Goal: Task Accomplishment & Management: Use online tool/utility

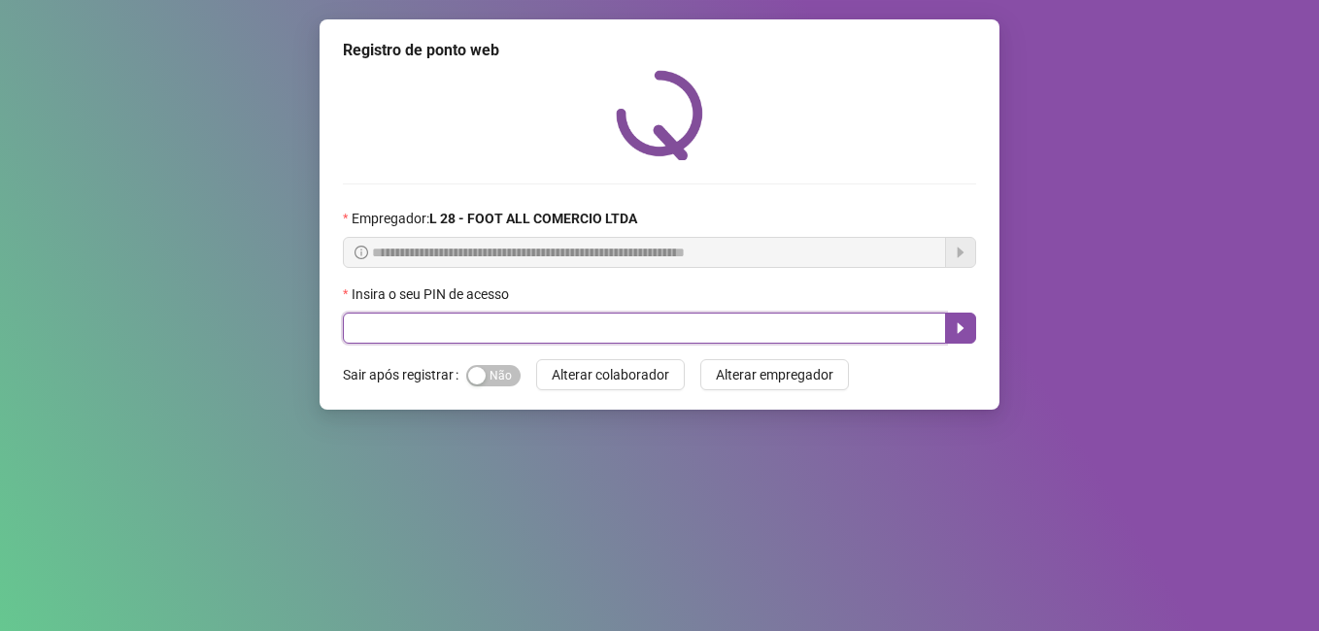
click at [454, 324] on input "text" at bounding box center [644, 328] width 603 height 31
type input "*****"
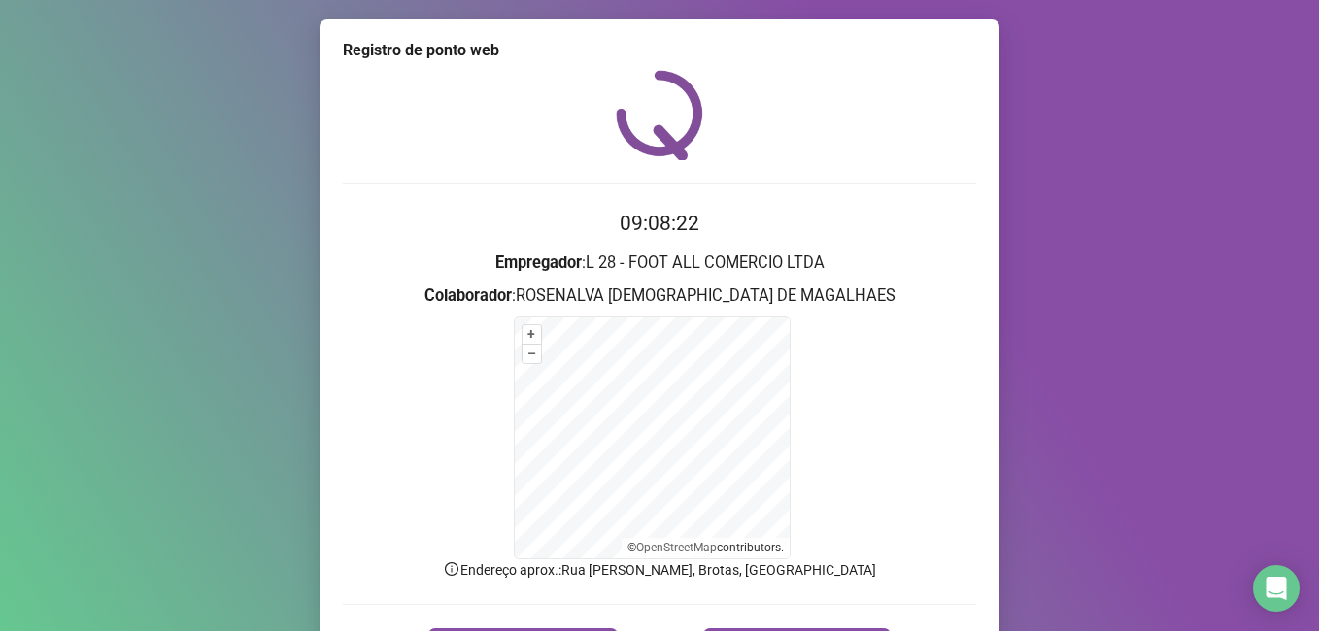
scroll to position [121, 0]
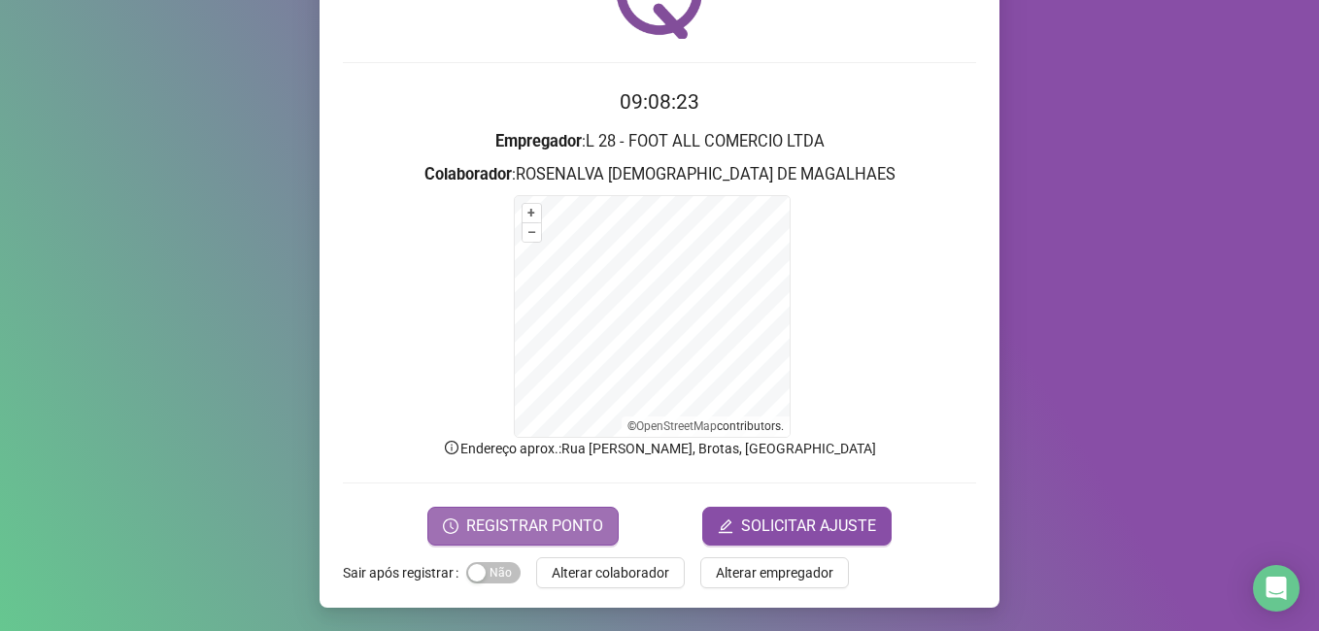
click at [522, 522] on span "REGISTRAR PONTO" at bounding box center [534, 526] width 137 height 23
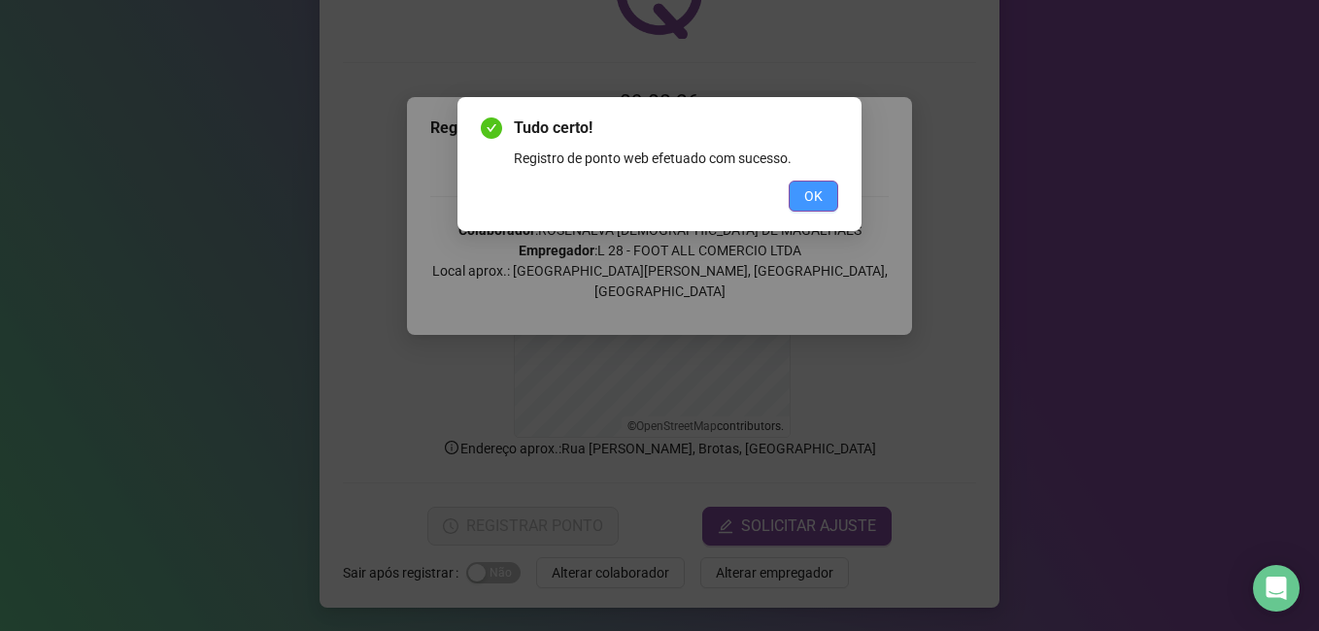
click at [818, 198] on span "OK" at bounding box center [813, 195] width 18 height 21
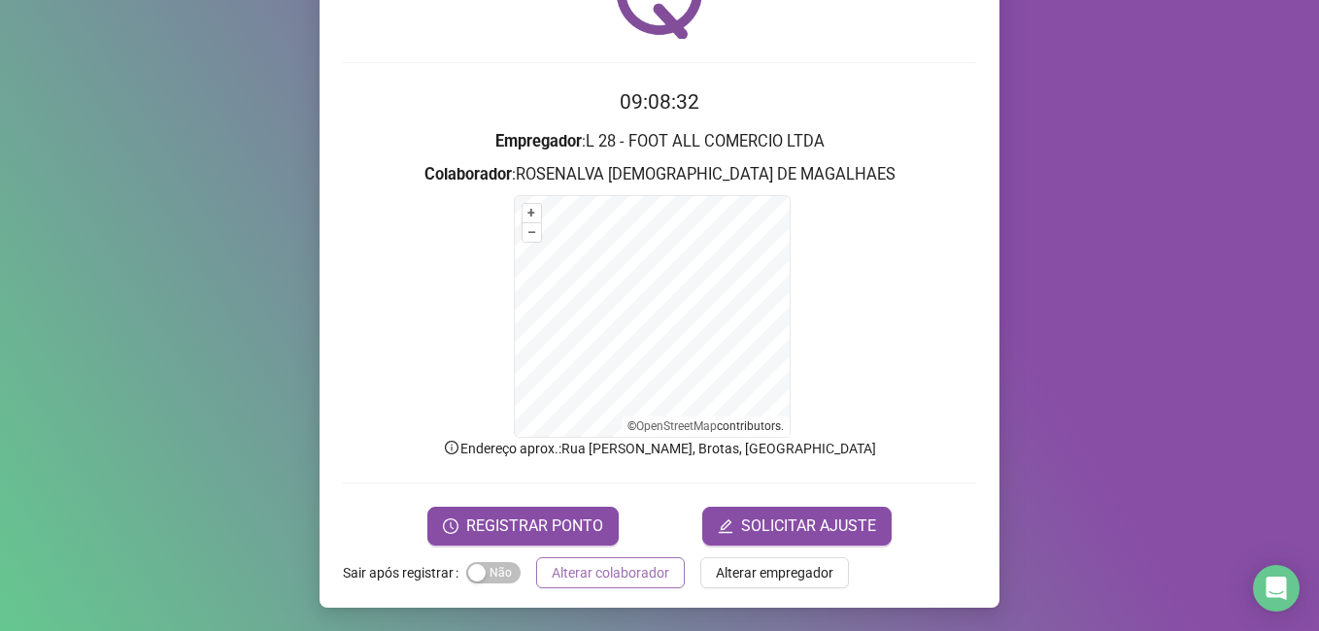
click at [594, 571] on span "Alterar colaborador" at bounding box center [609, 572] width 117 height 21
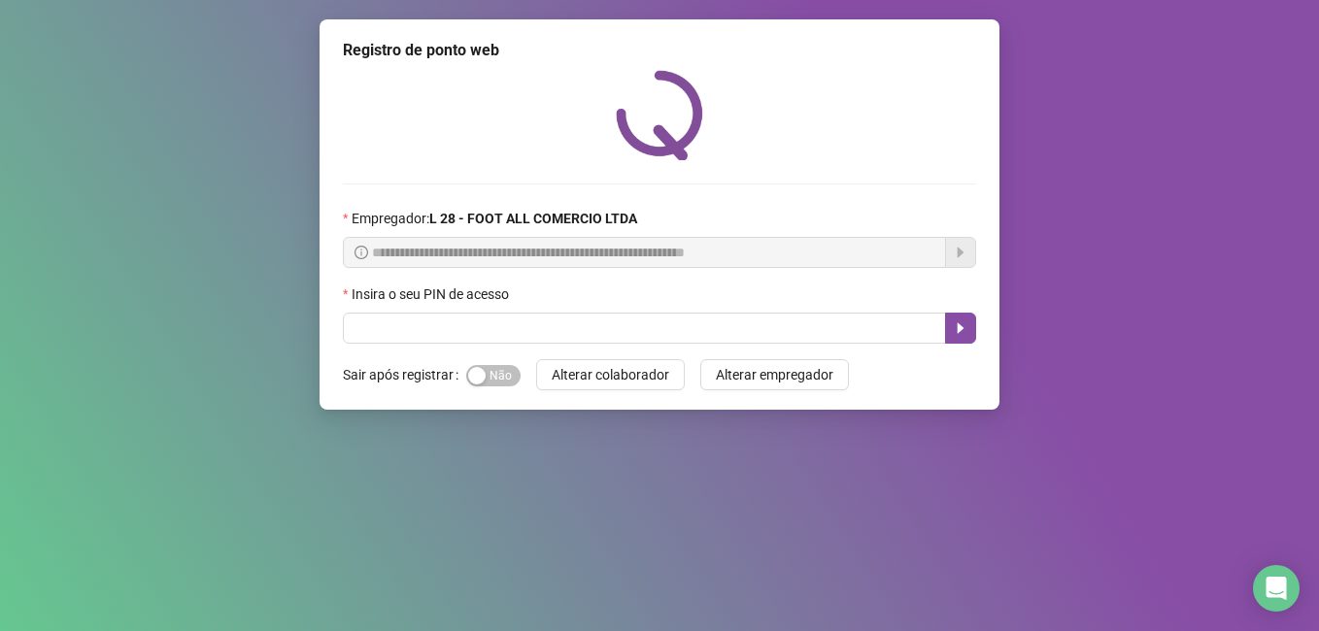
scroll to position [0, 0]
click at [496, 386] on span "Sim Não" at bounding box center [493, 375] width 54 height 21
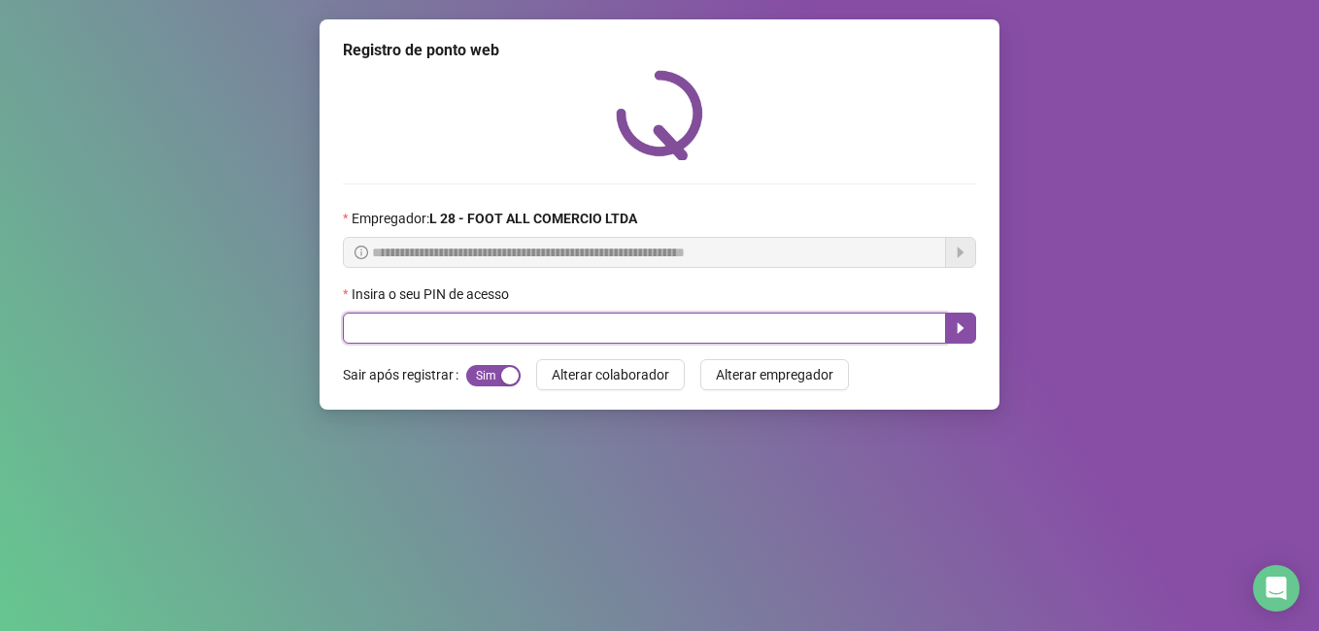
click at [525, 326] on input "text" at bounding box center [644, 328] width 603 height 31
type input "*****"
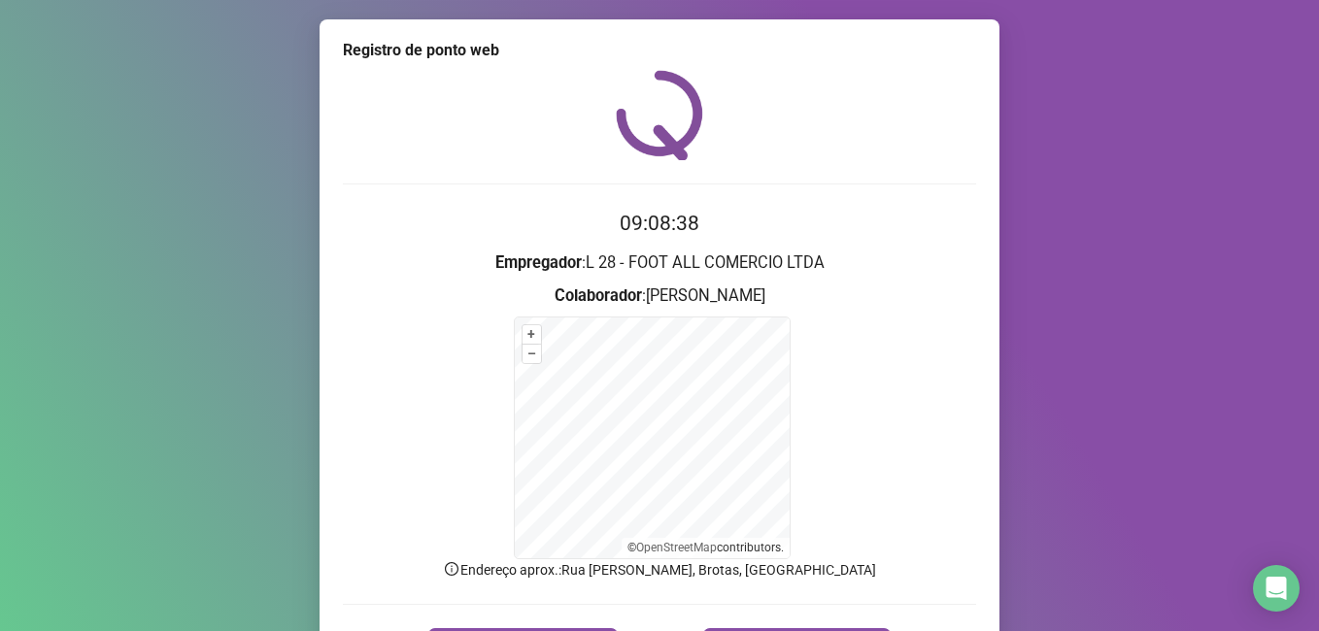
scroll to position [121, 0]
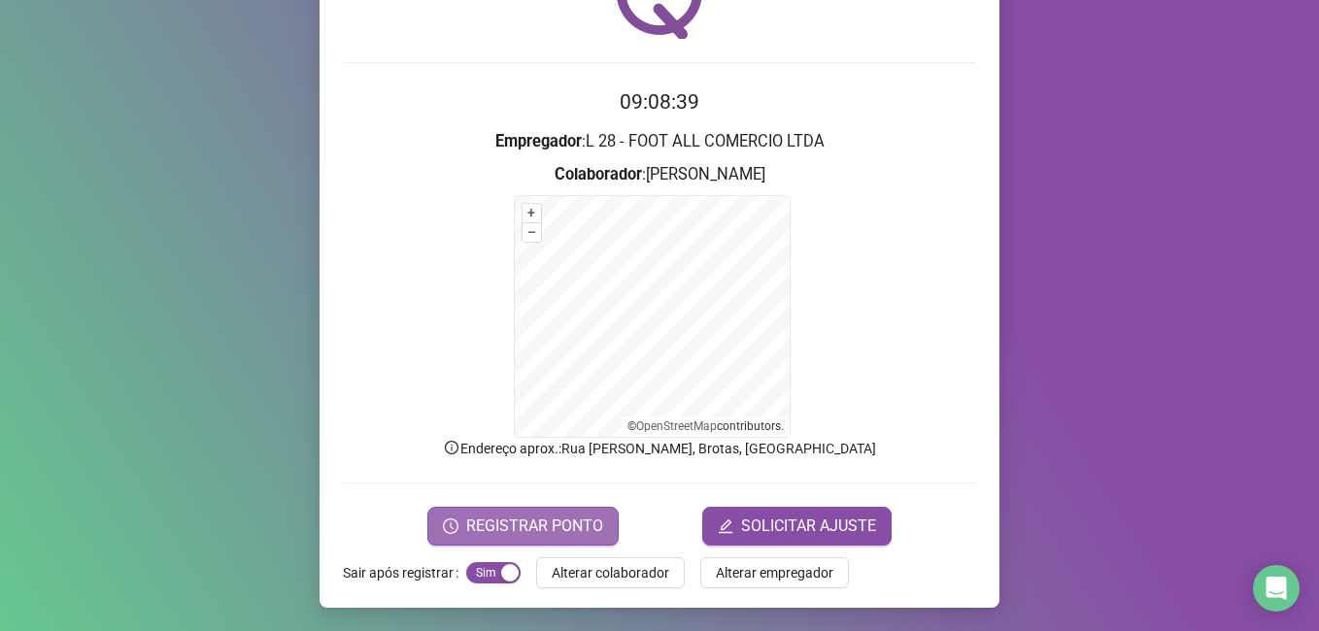
click at [512, 528] on span "REGISTRAR PONTO" at bounding box center [534, 526] width 137 height 23
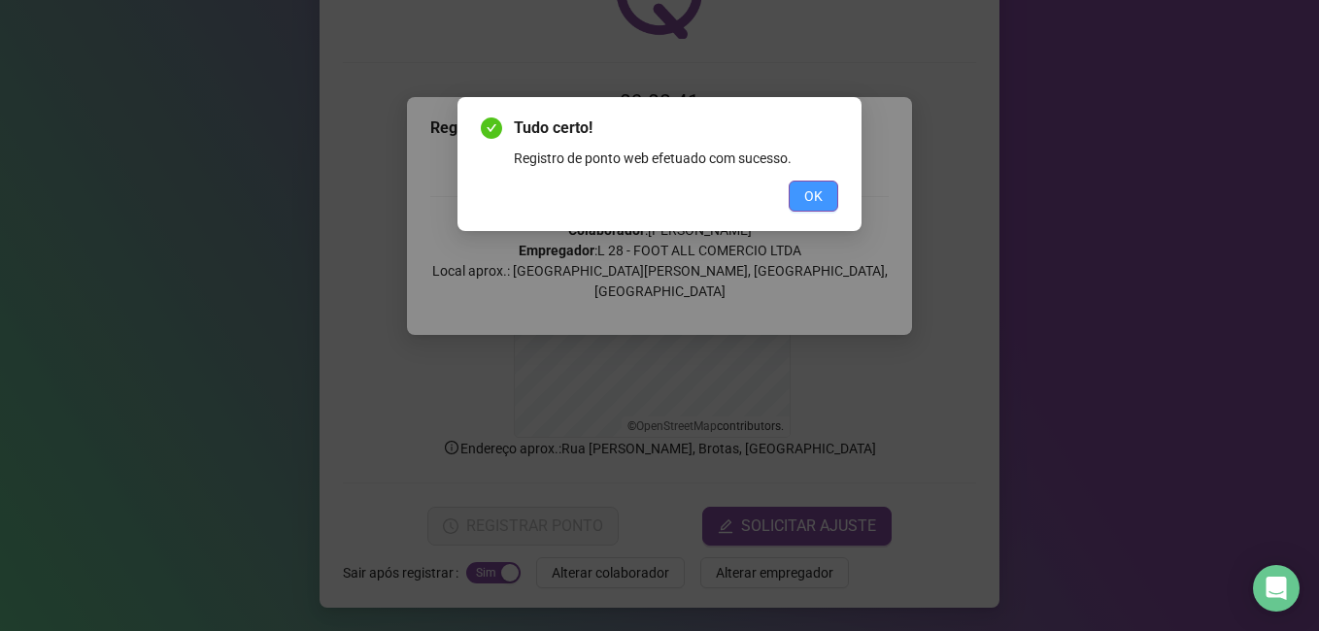
click at [816, 199] on span "OK" at bounding box center [813, 195] width 18 height 21
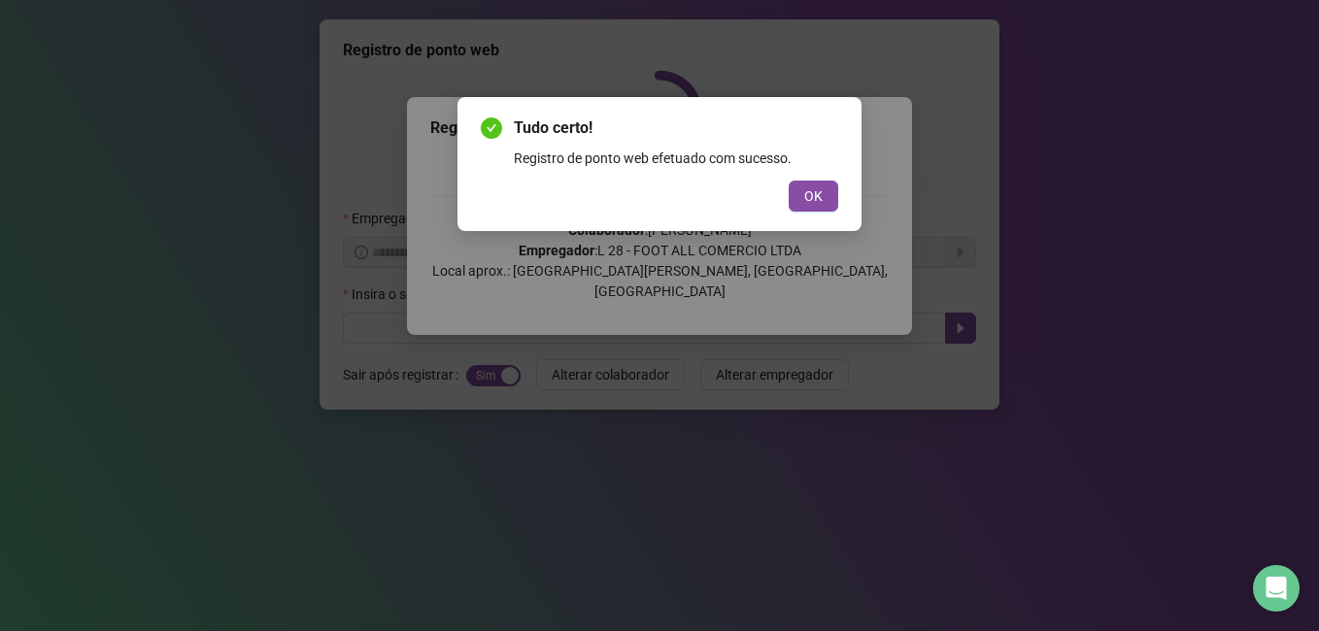
scroll to position [0, 0]
